Goal: Transaction & Acquisition: Purchase product/service

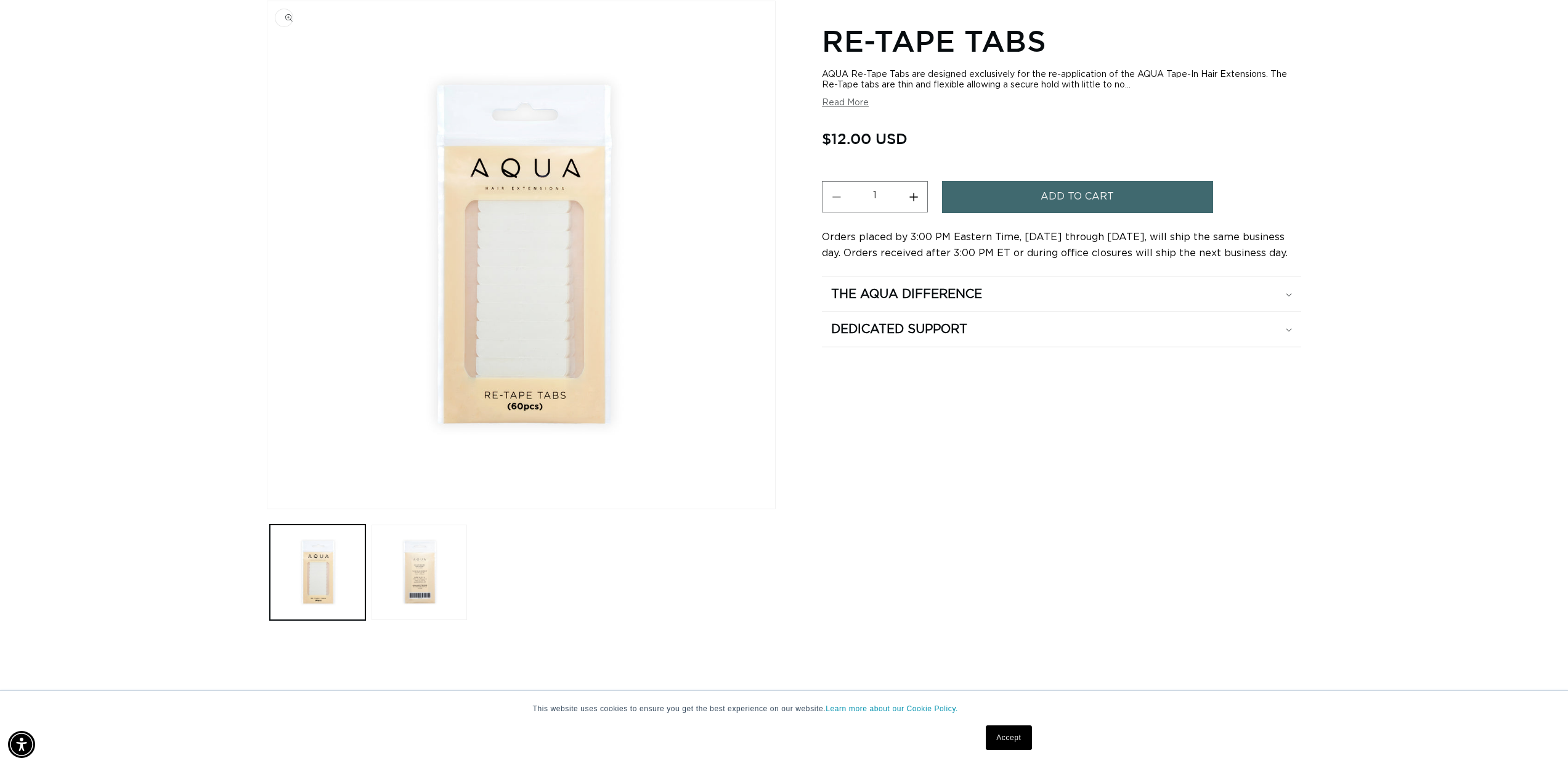
click at [510, 265] on img "Gallery Viewer" at bounding box center [521, 255] width 508 height 508
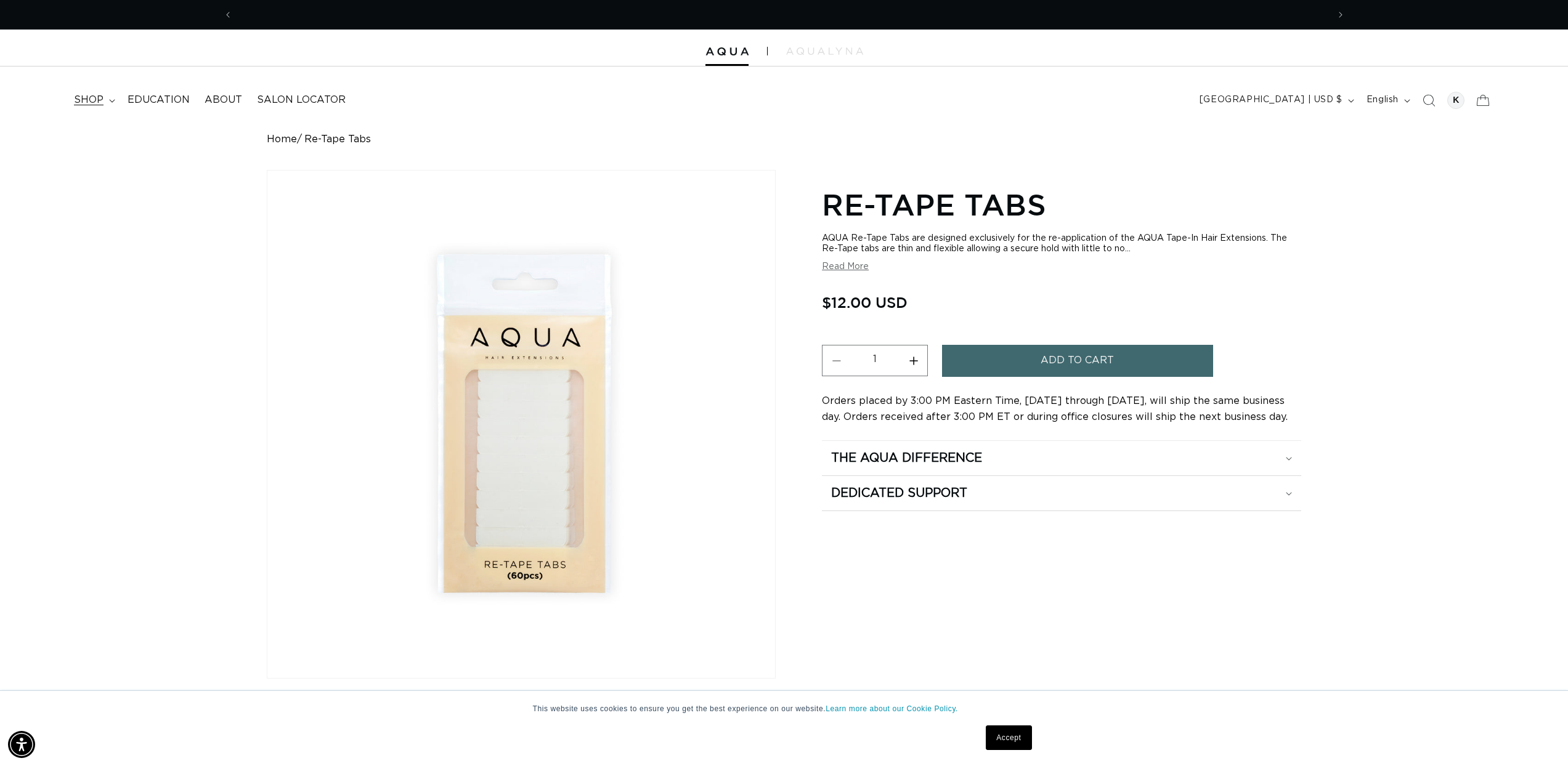
scroll to position [0, 2191]
click at [90, 102] on span "shop" at bounding box center [88, 100] width 29 height 13
click at [1432, 102] on icon "Search" at bounding box center [1429, 101] width 12 height 12
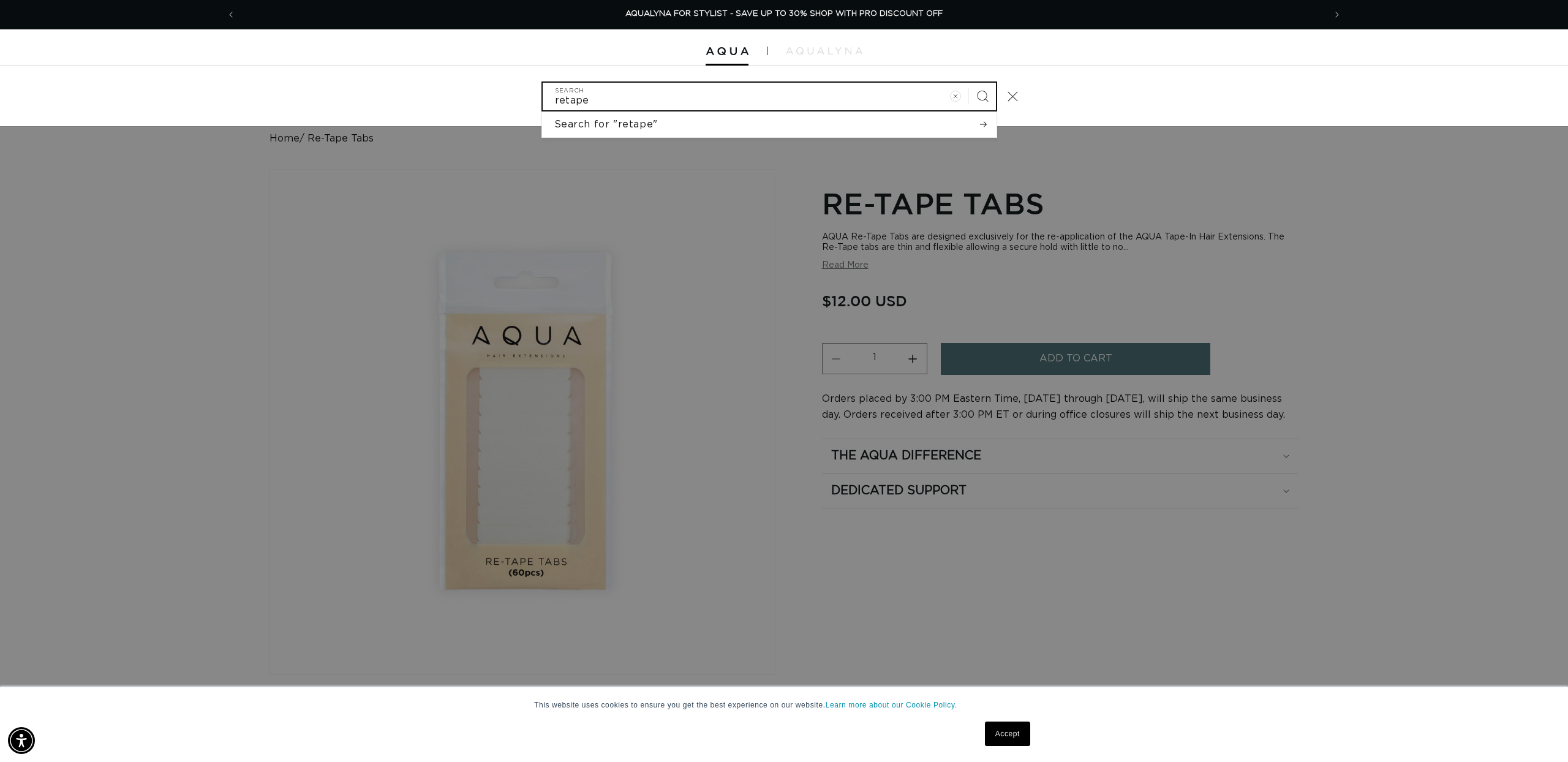
type input "retape"
click at [988, 93] on icon "Search" at bounding box center [982, 96] width 12 height 12
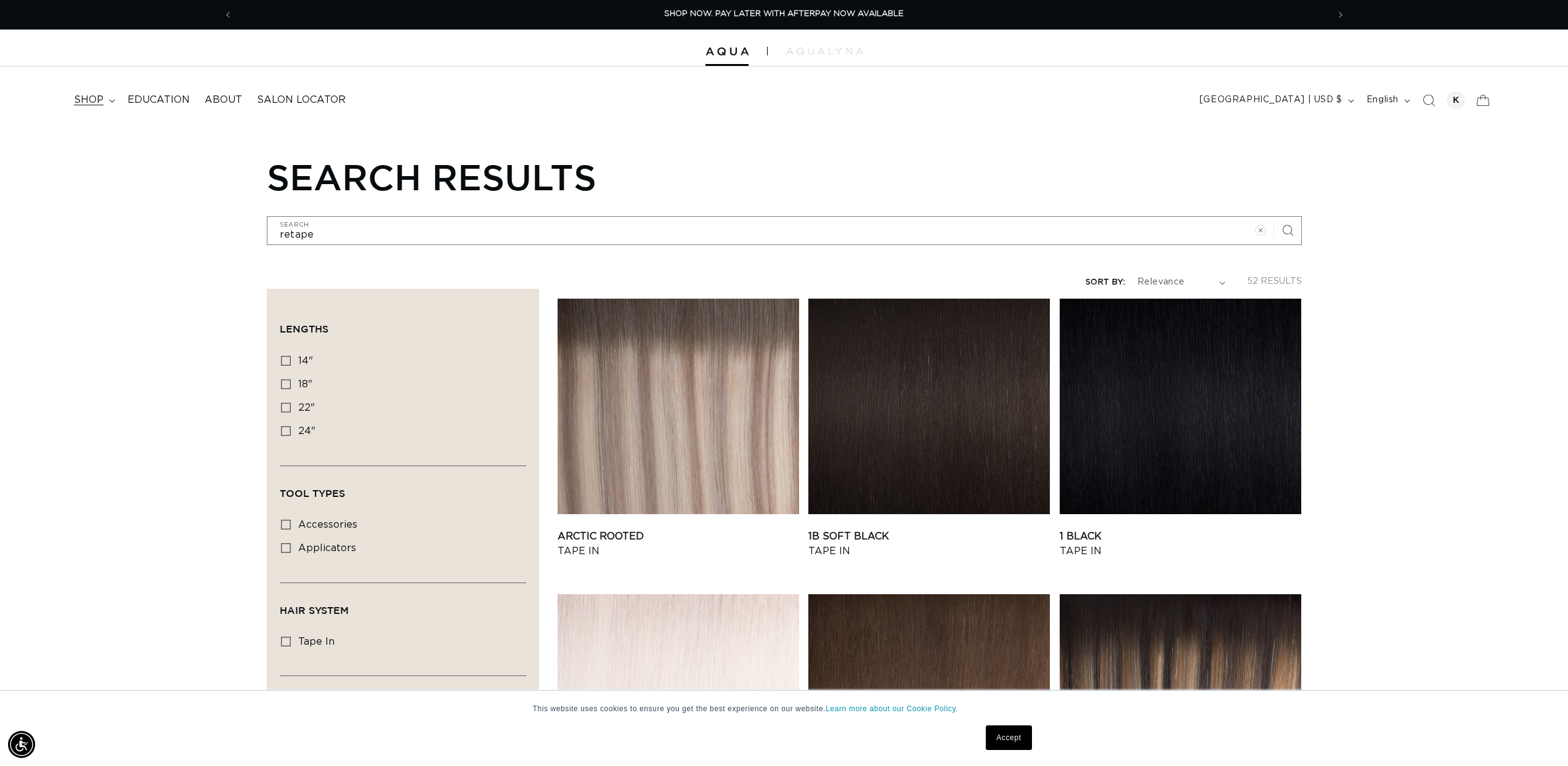
click at [91, 94] on span "shop" at bounding box center [88, 100] width 29 height 13
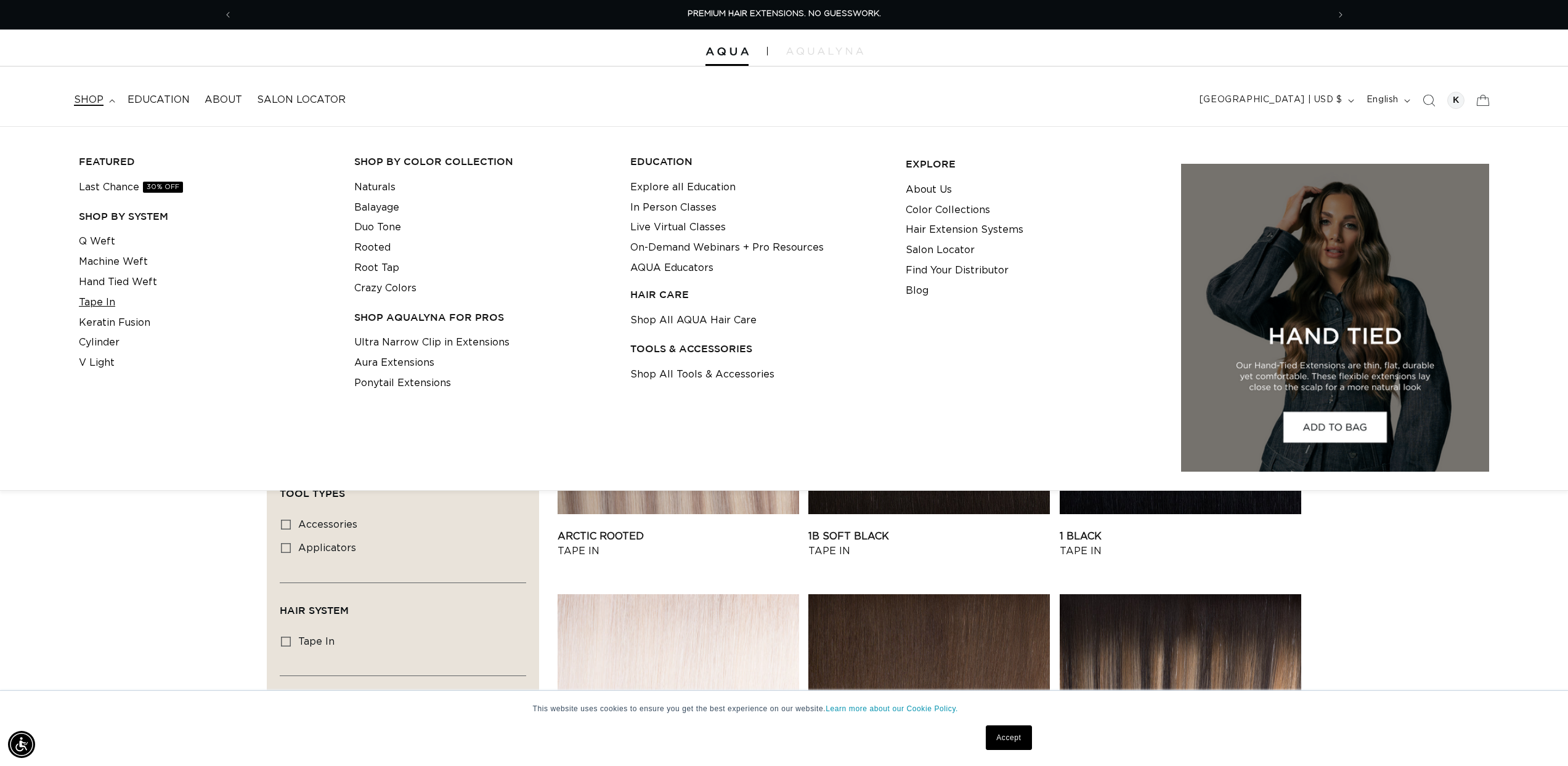
click at [98, 299] on link "Tape In" at bounding box center [97, 302] width 37 height 20
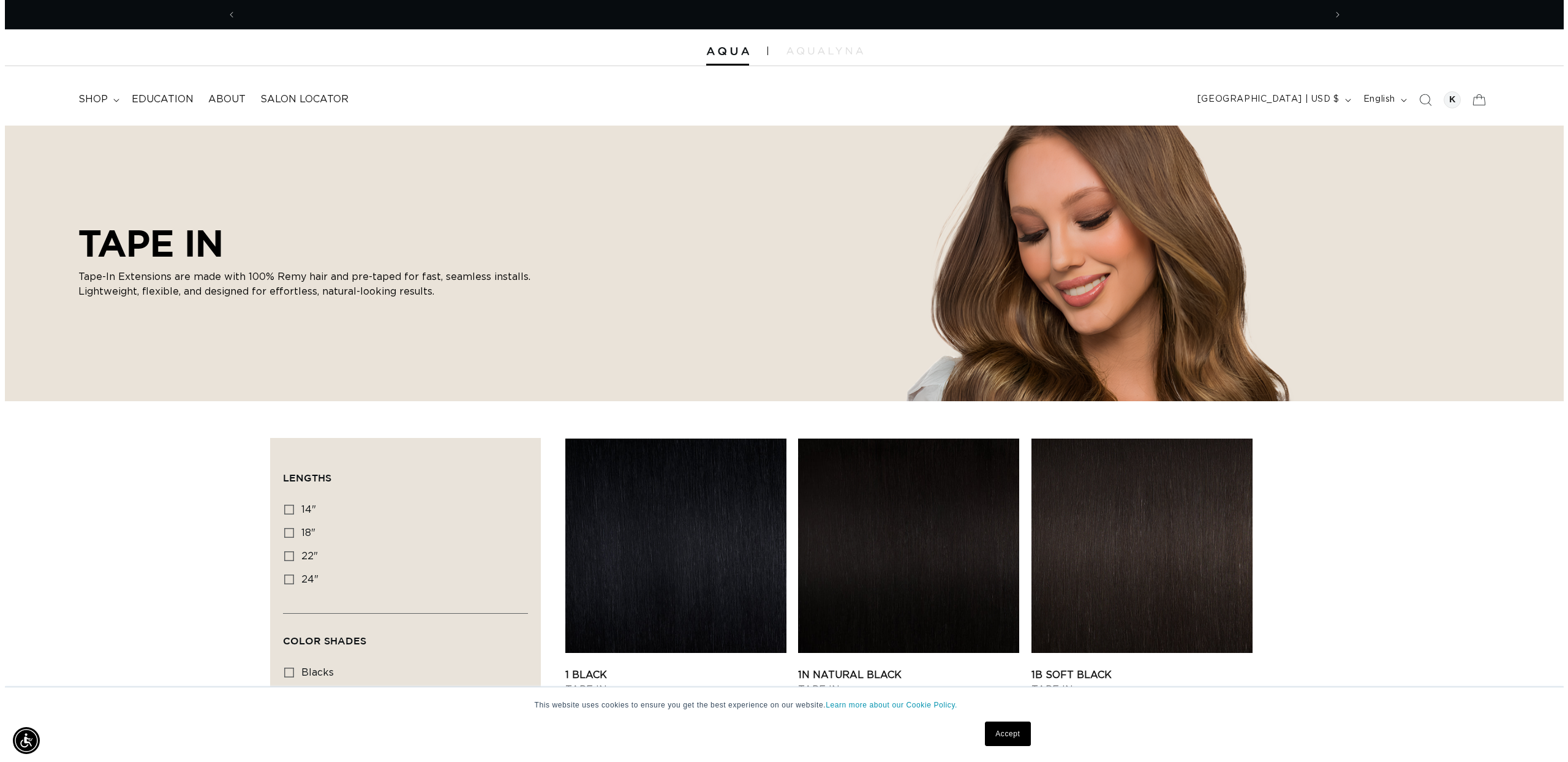
scroll to position [0, 2178]
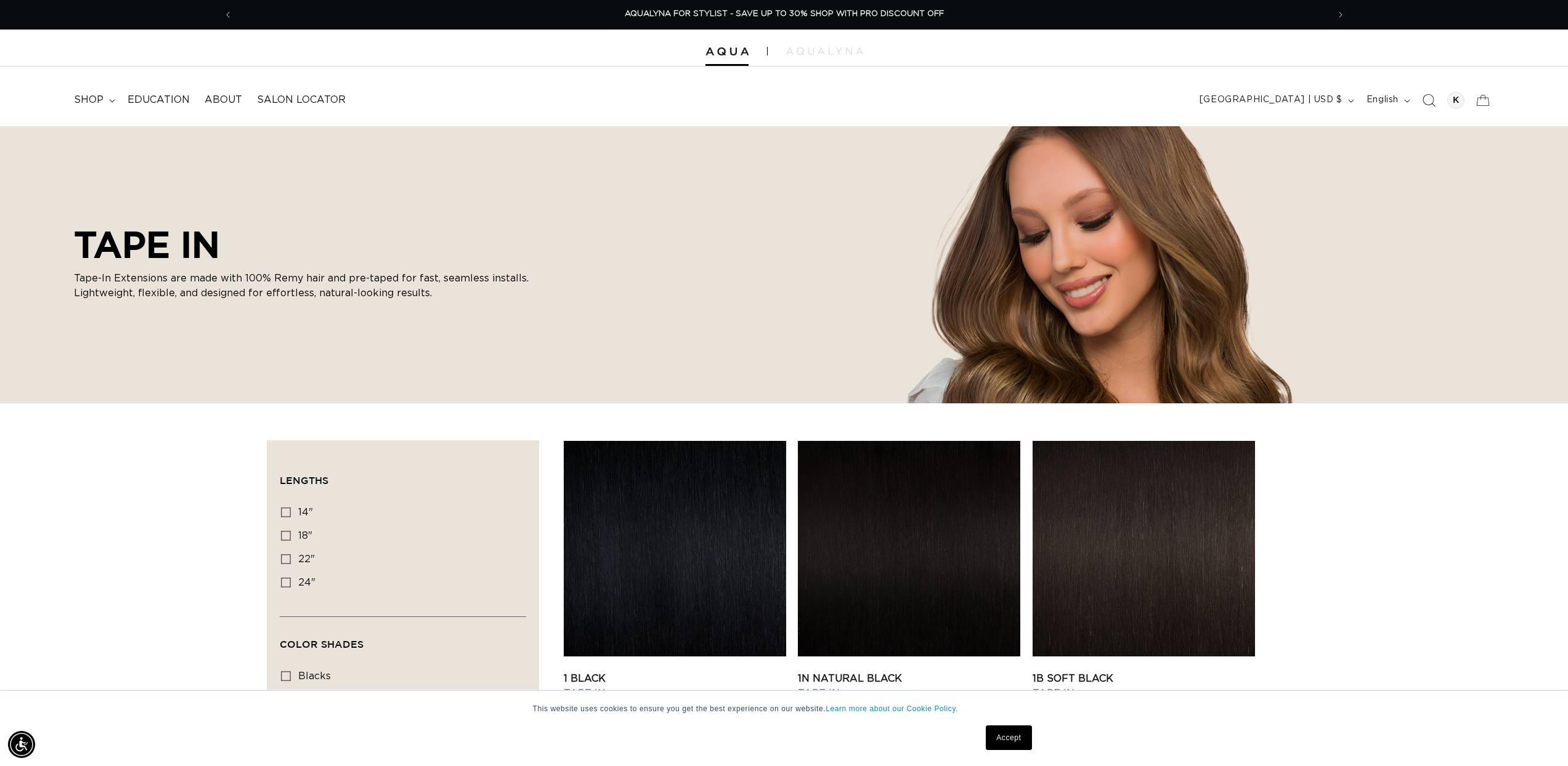
click at [1428, 102] on icon "Search" at bounding box center [1428, 100] width 13 height 13
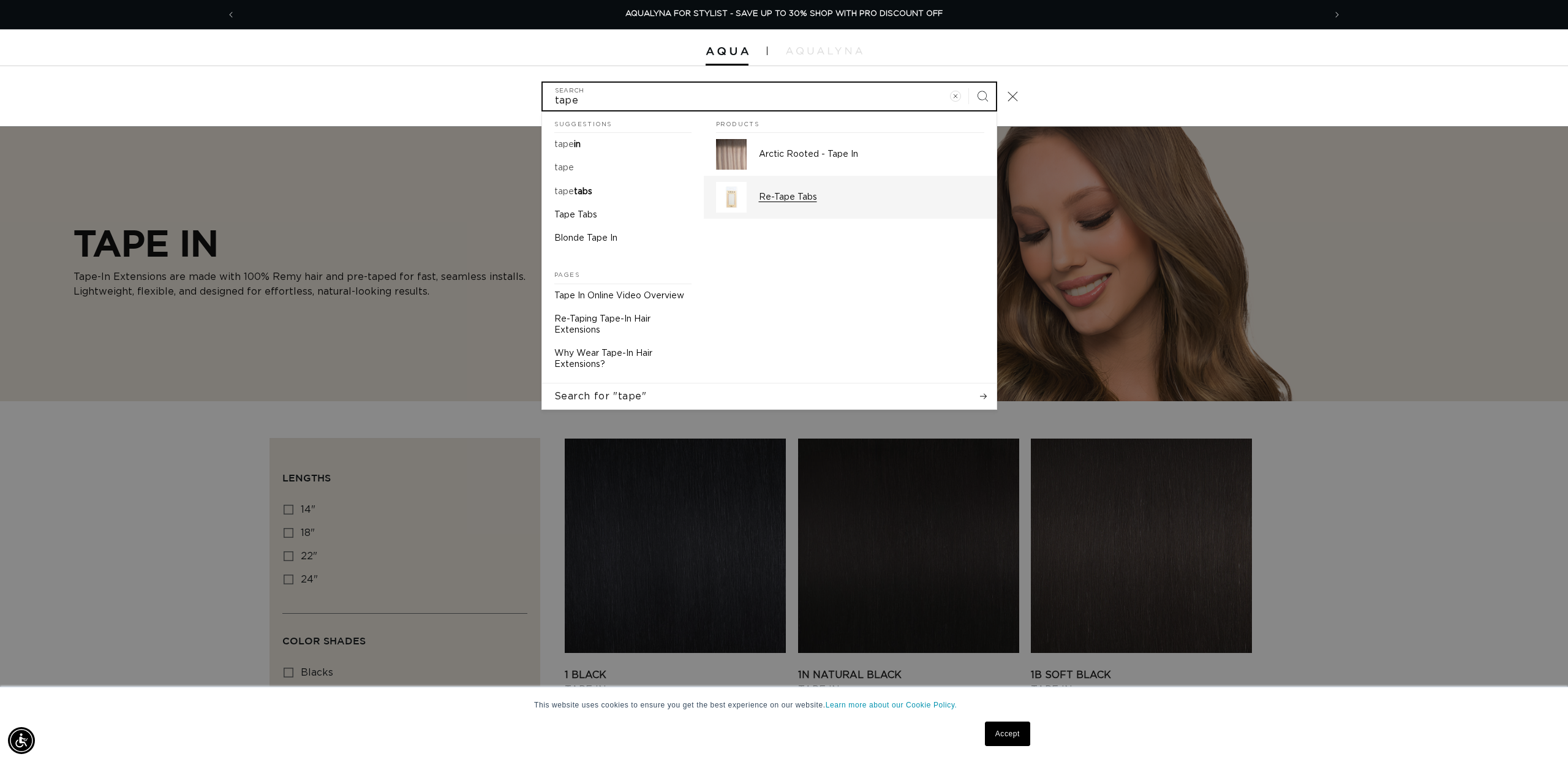
type input "tape"
click at [727, 198] on img "Search" at bounding box center [731, 197] width 31 height 31
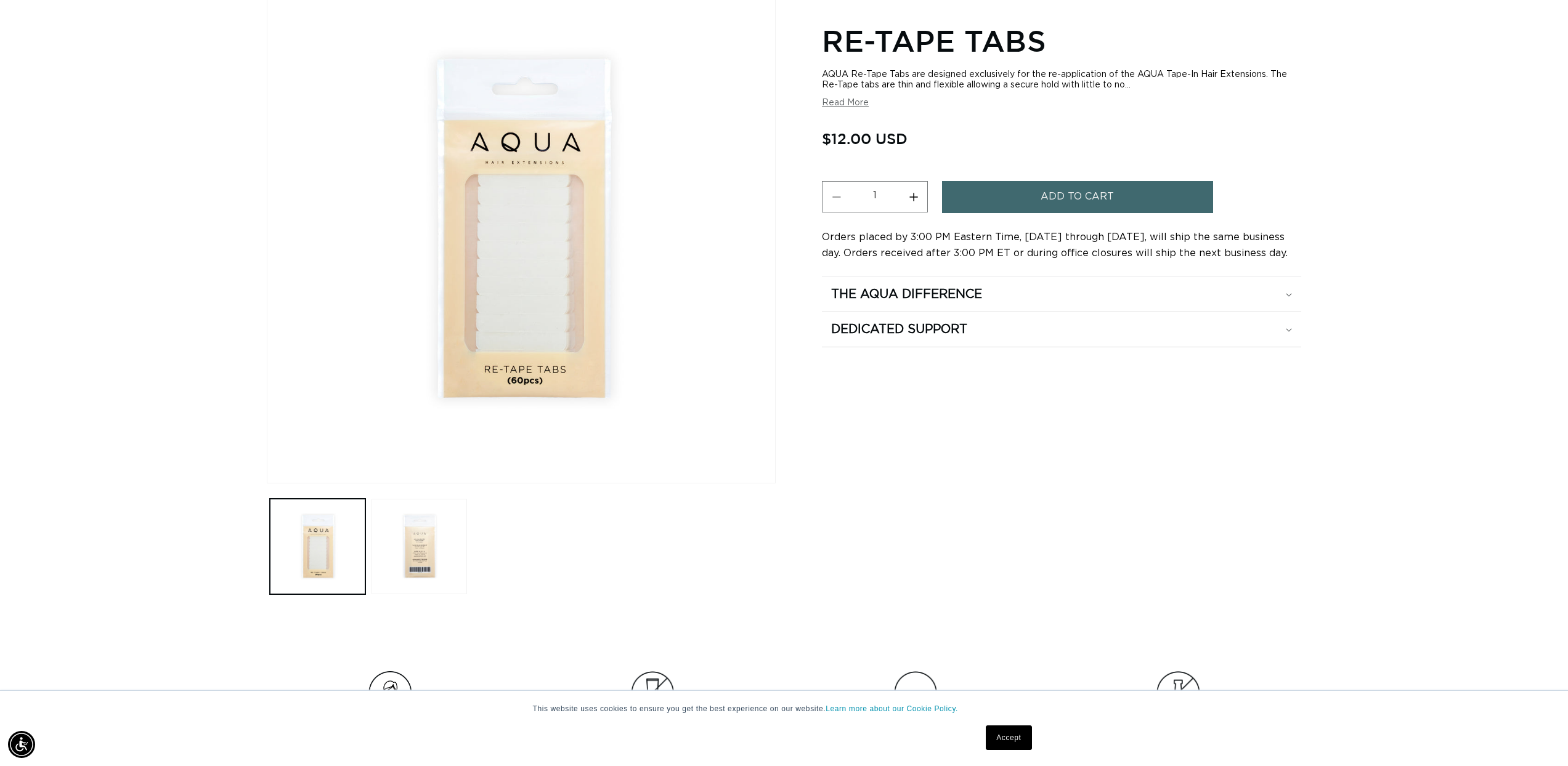
scroll to position [195, 0]
click at [913, 200] on button "Increase quantity for Re-Tape Tabs" at bounding box center [913, 196] width 28 height 31
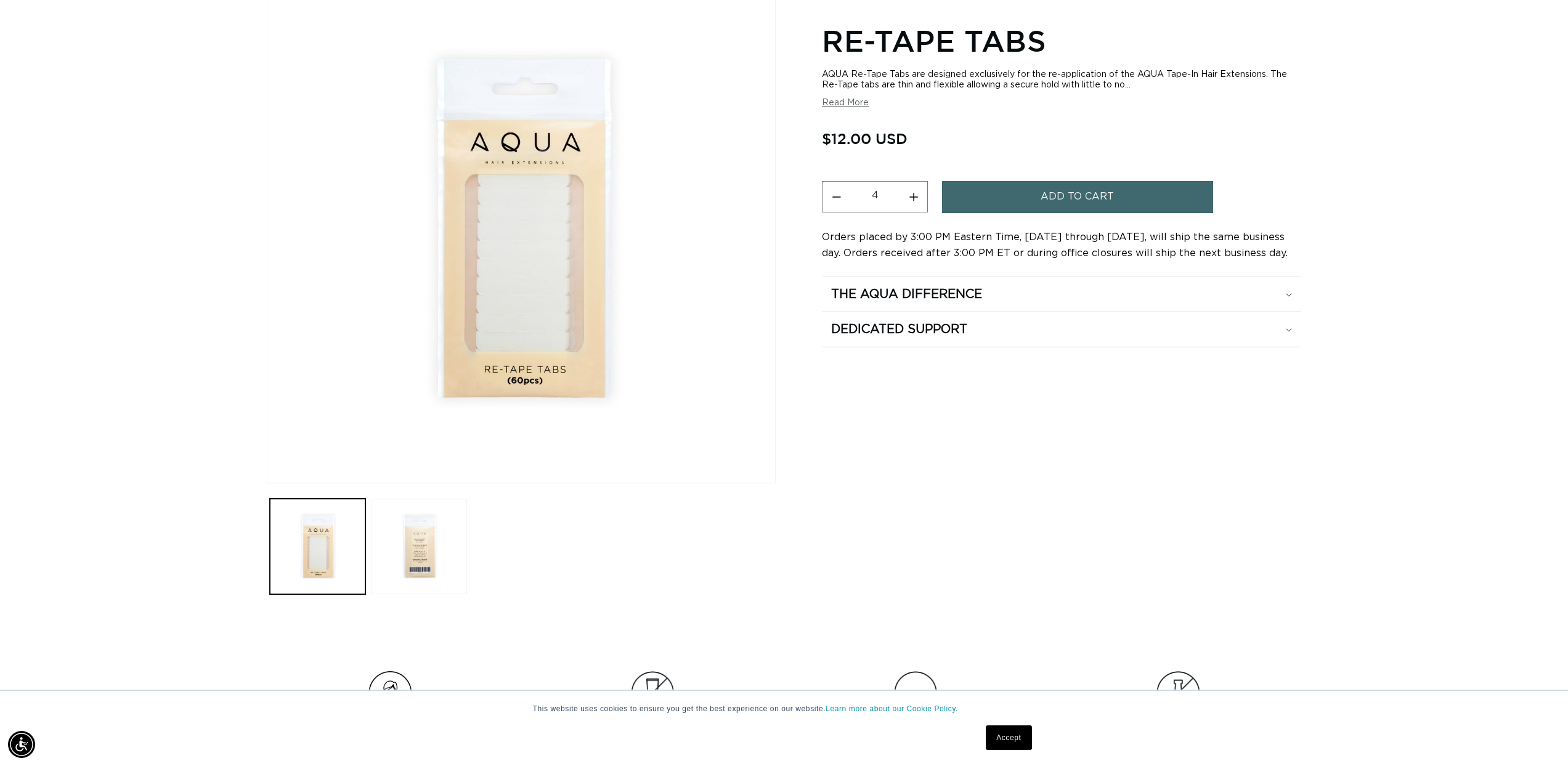
click at [913, 200] on button "Increase quantity for Re-Tape Tabs" at bounding box center [913, 196] width 28 height 31
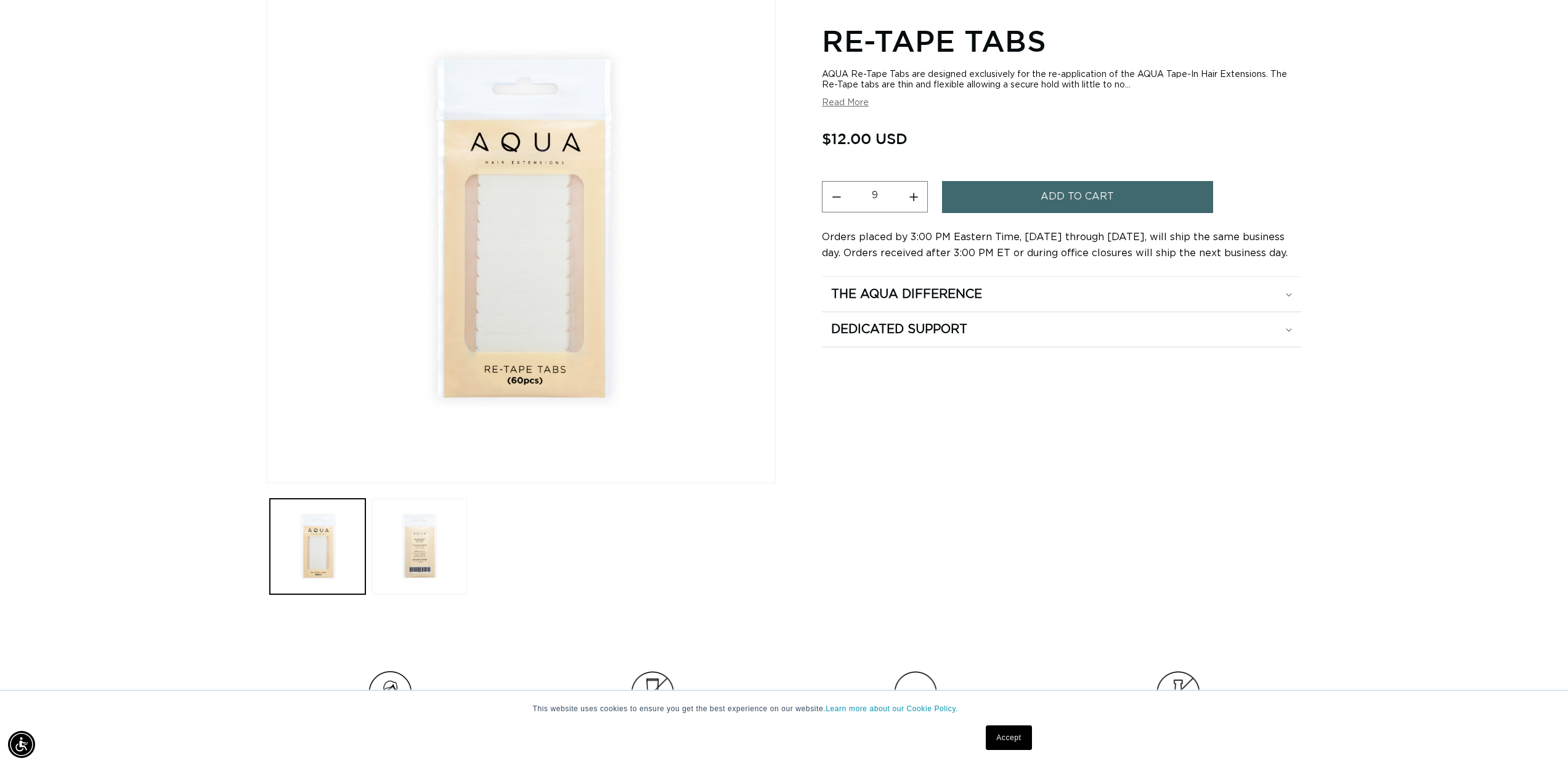
click at [913, 200] on button "Increase quantity for Re-Tape Tabs" at bounding box center [913, 196] width 28 height 31
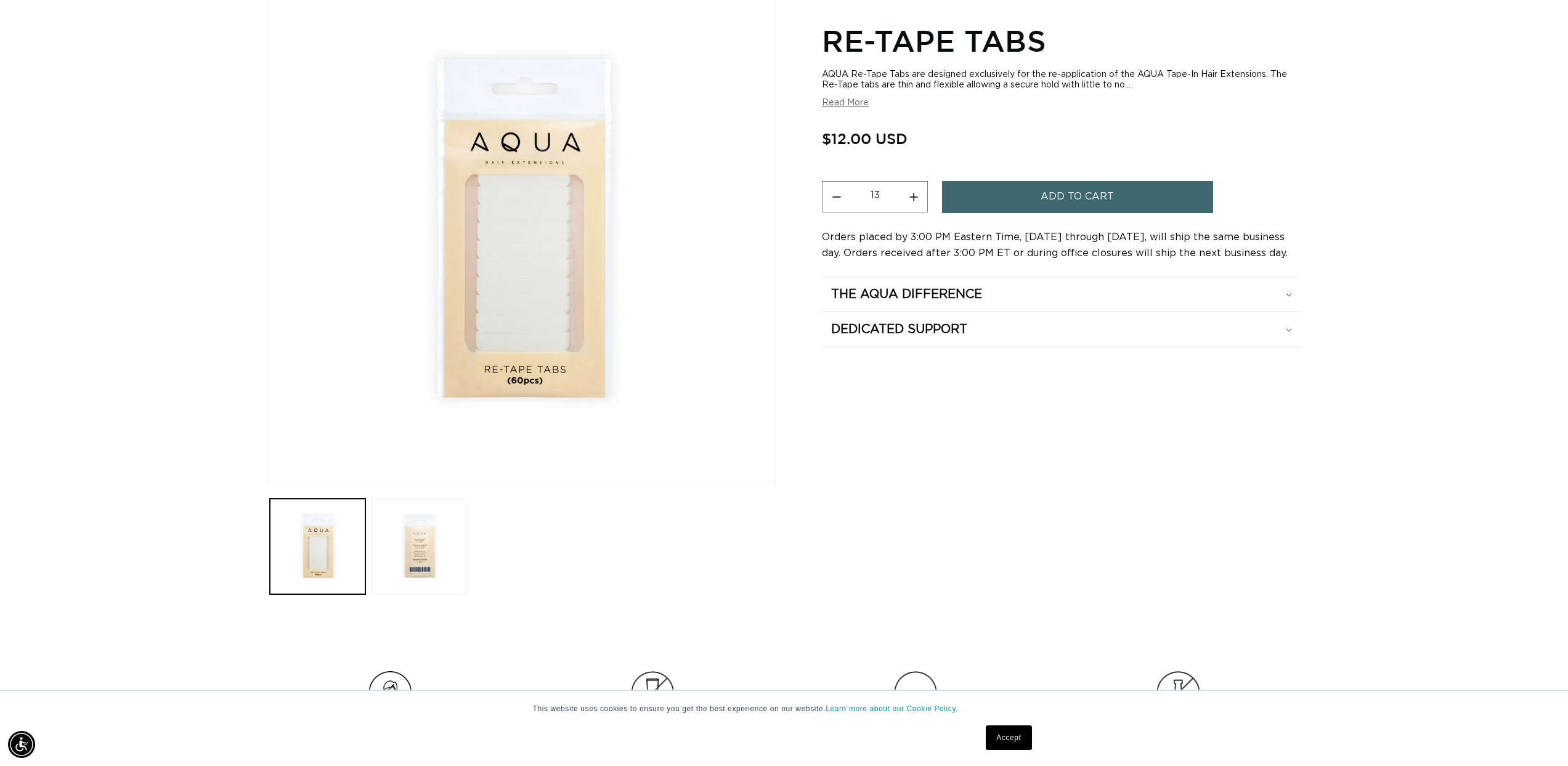
scroll to position [0, 1095]
click at [913, 200] on button "Increase quantity for Re-Tape Tabs" at bounding box center [913, 196] width 28 height 31
type input "15"
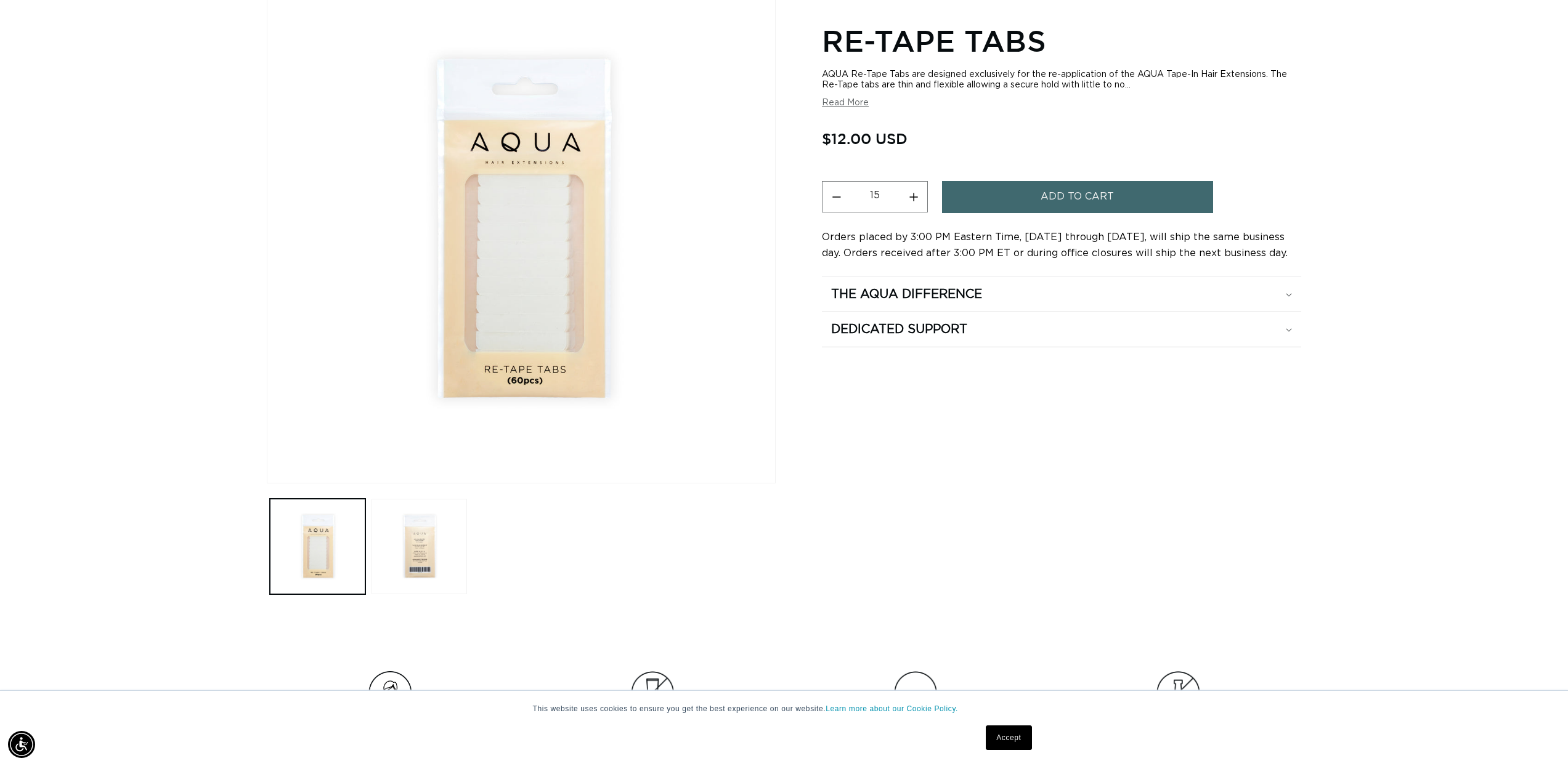
click at [1109, 205] on span "Add to cart" at bounding box center [1077, 196] width 73 height 31
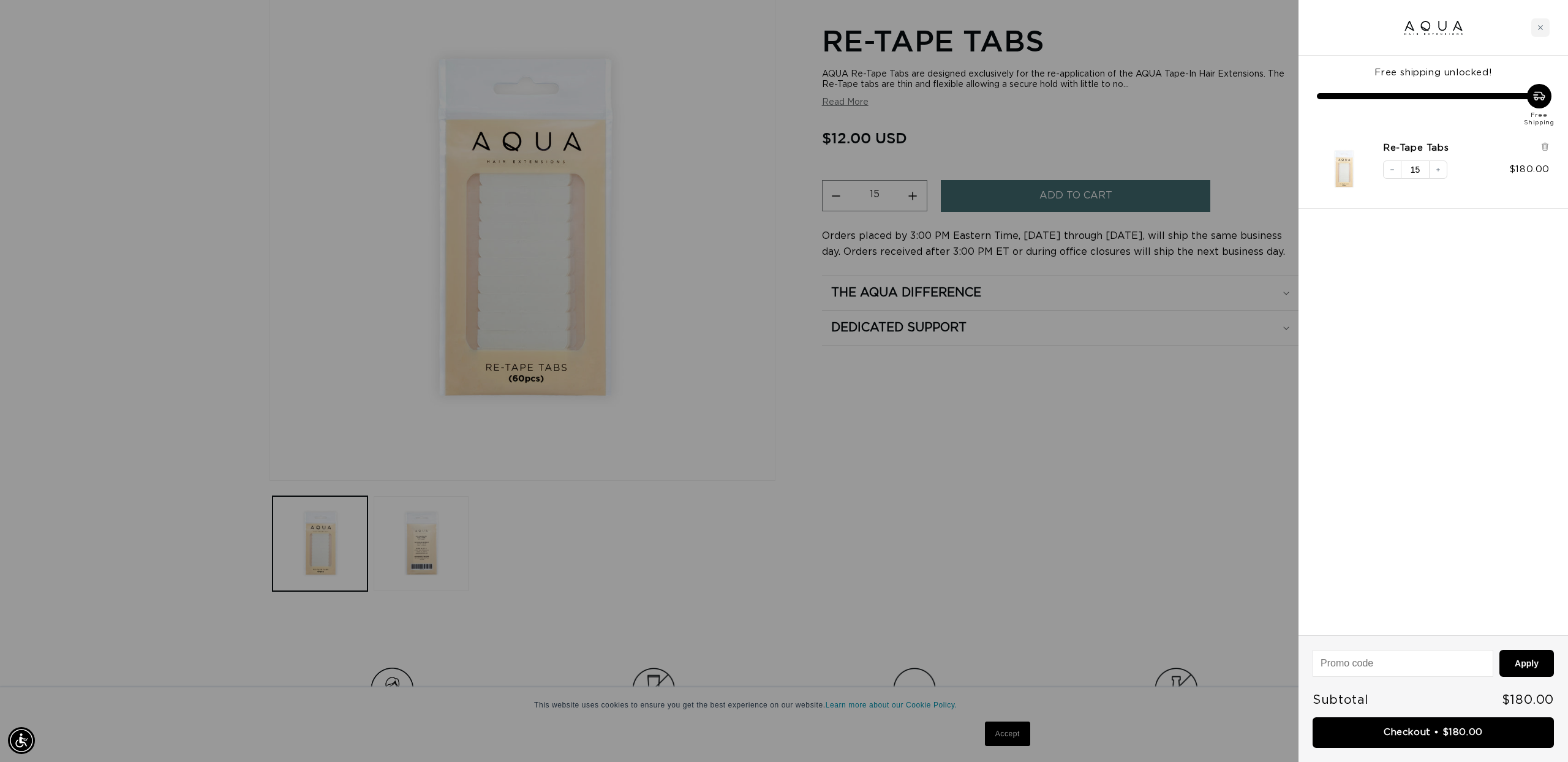
scroll to position [0, 1089]
click at [1395, 167] on icon "Decrease quantity" at bounding box center [1393, 169] width 7 height 7
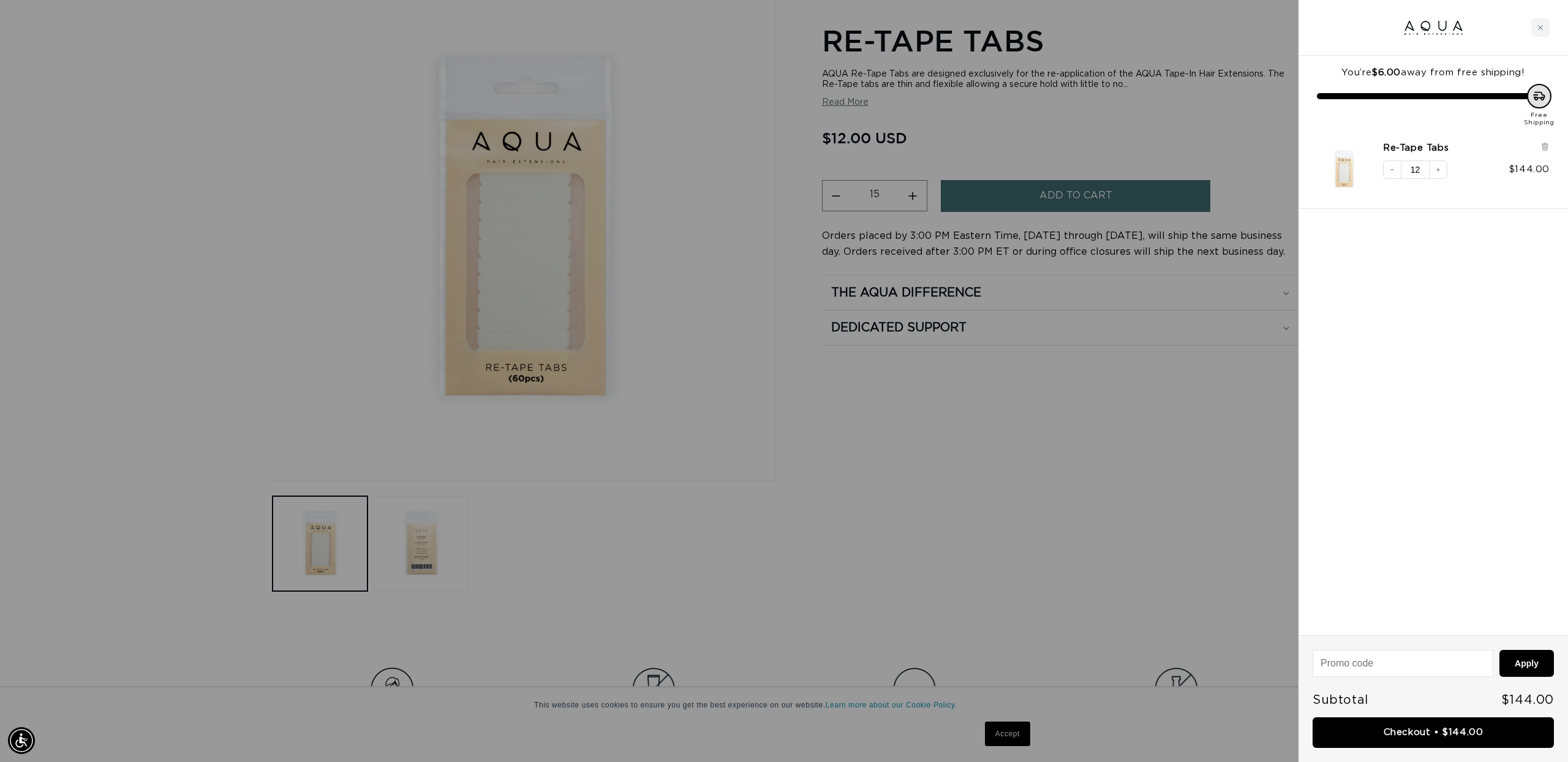
click at [1395, 167] on icon "Decrease quantity" at bounding box center [1393, 169] width 7 height 7
click at [1474, 735] on link "Checkout • $120.00" at bounding box center [1433, 733] width 241 height 31
